Goal: Task Accomplishment & Management: Manage account settings

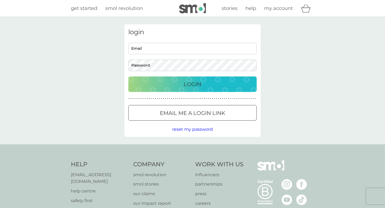
type input "[EMAIL_ADDRESS][DOMAIN_NAME]"
click at [194, 88] on p "Login" at bounding box center [193, 84] width 18 height 9
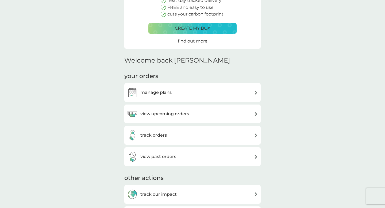
scroll to position [79, 0]
click at [179, 93] on div "manage plans" at bounding box center [192, 92] width 131 height 11
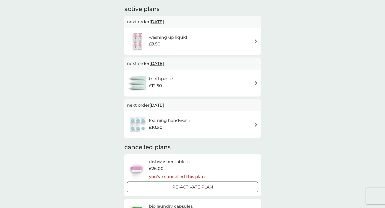
scroll to position [93, 0]
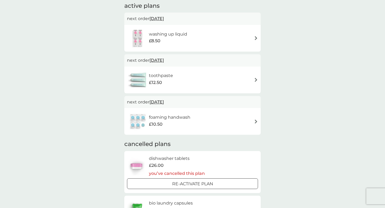
click at [198, 125] on div "foaming handwash £10.50" at bounding box center [192, 121] width 131 height 19
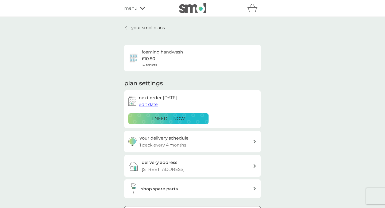
click at [294, 126] on div "your smol plans foaming handwash £10.50 6x tablets plan settings next order [DA…" at bounding box center [192, 128] width 385 height 222
click at [159, 27] on p "your smol plans" at bounding box center [148, 27] width 34 height 7
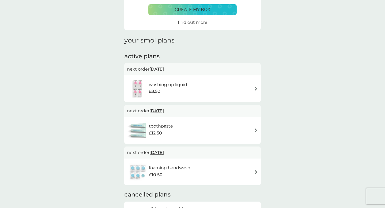
scroll to position [43, 0]
click at [167, 84] on h6 "washing up liquid" at bounding box center [168, 84] width 38 height 7
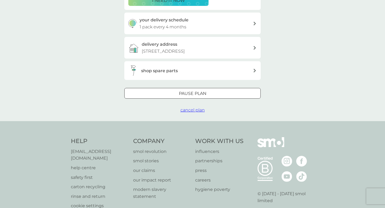
scroll to position [118, 0]
click at [193, 109] on span "cancel plan" at bounding box center [192, 109] width 24 height 5
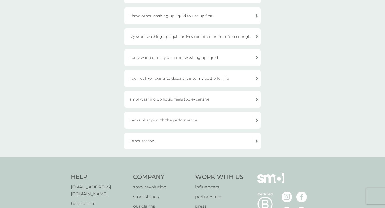
scroll to position [100, 0]
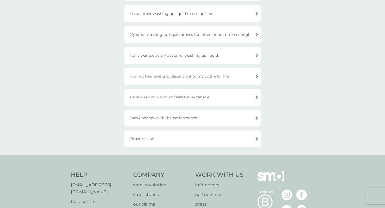
click at [149, 138] on div "Other reason." at bounding box center [192, 138] width 136 height 17
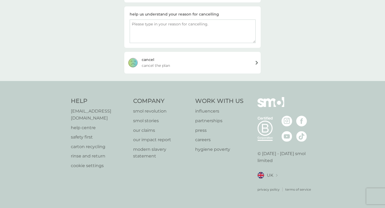
scroll to position [79, 0]
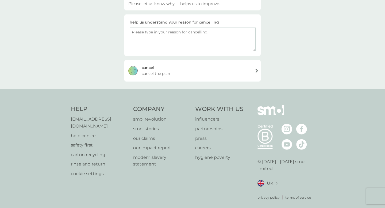
click at [200, 69] on div "[PERSON_NAME] the plan" at bounding box center [192, 70] width 136 height 21
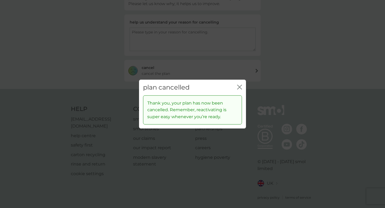
click at [238, 89] on button "close" at bounding box center [239, 88] width 5 height 6
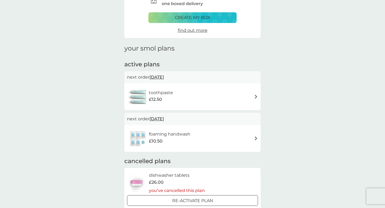
scroll to position [32, 0]
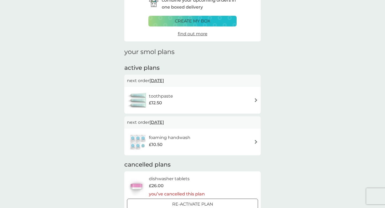
click at [255, 100] on img at bounding box center [256, 100] width 4 height 4
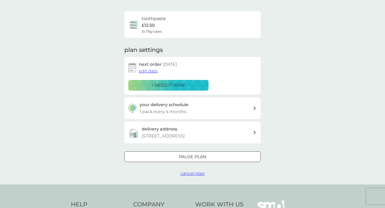
scroll to position [34, 0]
click at [220, 114] on div "your delivery schedule 1 pack every 4 months" at bounding box center [196, 108] width 114 height 14
select select "4"
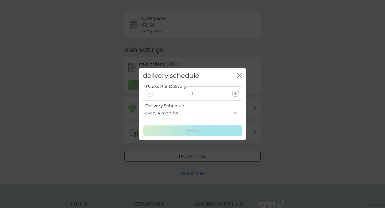
click at [238, 75] on icon "close" at bounding box center [239, 75] width 5 height 5
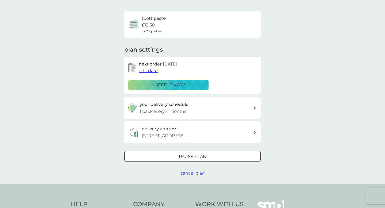
click at [199, 157] on div at bounding box center [192, 157] width 19 height 6
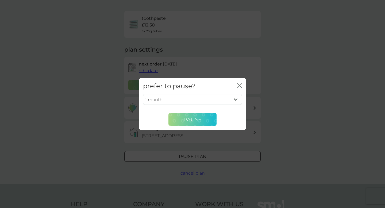
click at [195, 119] on span "Pause" at bounding box center [192, 119] width 18 height 6
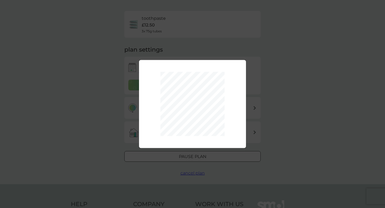
click at [226, 44] on div "1 month 2 months 3 months 4 months 5 months 6 months Pause" at bounding box center [192, 104] width 385 height 208
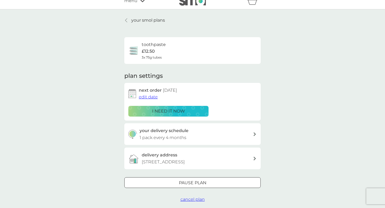
scroll to position [0, 0]
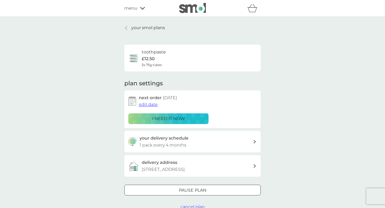
click at [213, 64] on div "toothpaste £12.50 3x 75g tubes" at bounding box center [192, 58] width 128 height 19
click at [148, 57] on p "£12.50" at bounding box center [148, 58] width 13 height 7
click at [188, 189] on div at bounding box center [192, 191] width 19 height 6
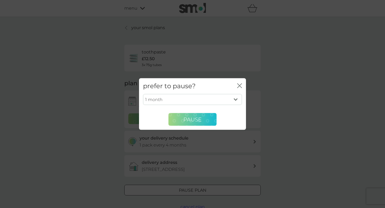
click at [200, 118] on span "Pause" at bounding box center [192, 119] width 18 height 6
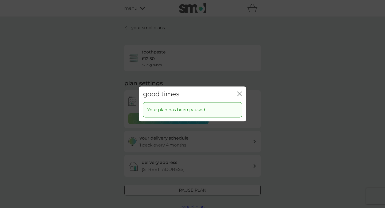
click at [196, 37] on div "good times close Your plan has been paused." at bounding box center [192, 104] width 385 height 208
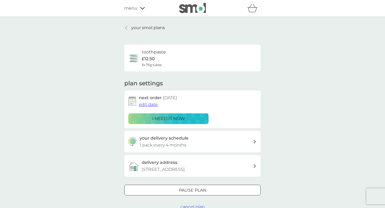
click at [149, 25] on p "your smol plans" at bounding box center [148, 27] width 34 height 7
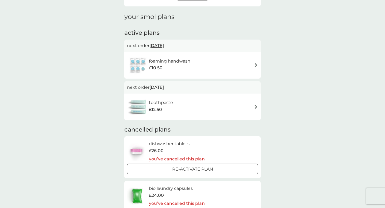
scroll to position [53, 0]
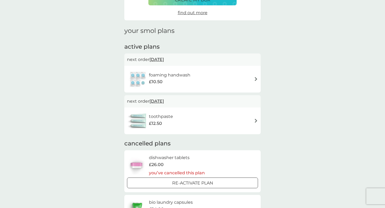
click at [164, 61] on span "[DATE]" at bounding box center [156, 59] width 14 height 10
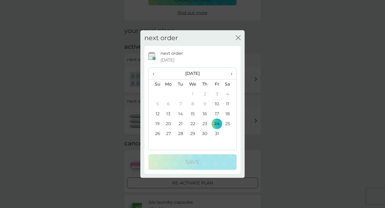
click at [232, 74] on th "›" at bounding box center [229, 73] width 13 height 11
click at [168, 133] on td "24" at bounding box center [168, 134] width 12 height 10
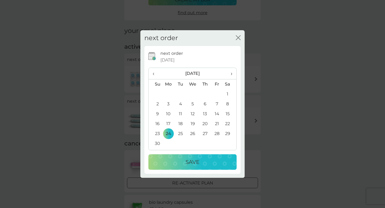
click at [188, 163] on p "Save" at bounding box center [192, 162] width 14 height 9
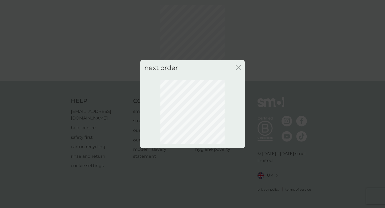
scroll to position [16, 0]
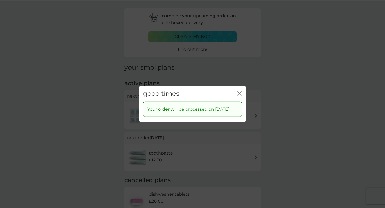
click at [241, 91] on icon "close" at bounding box center [240, 93] width 2 height 4
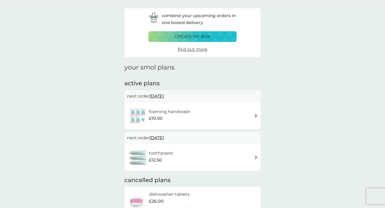
click at [163, 95] on span "[DATE]" at bounding box center [156, 96] width 14 height 10
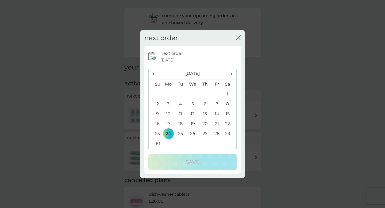
click at [231, 74] on span "›" at bounding box center [229, 73] width 5 height 11
click at [192, 123] on td "24" at bounding box center [192, 124] width 12 height 10
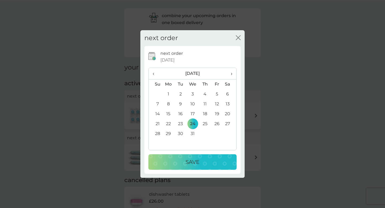
click at [192, 165] on p "Save" at bounding box center [192, 162] width 14 height 9
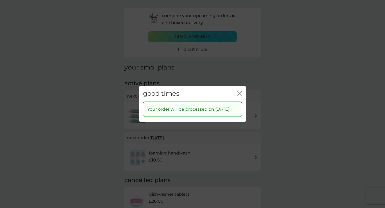
click at [240, 91] on icon "close" at bounding box center [239, 93] width 5 height 5
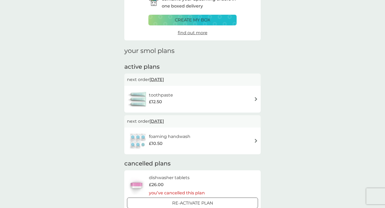
scroll to position [0, 0]
